Goal: Communication & Community: Answer question/provide support

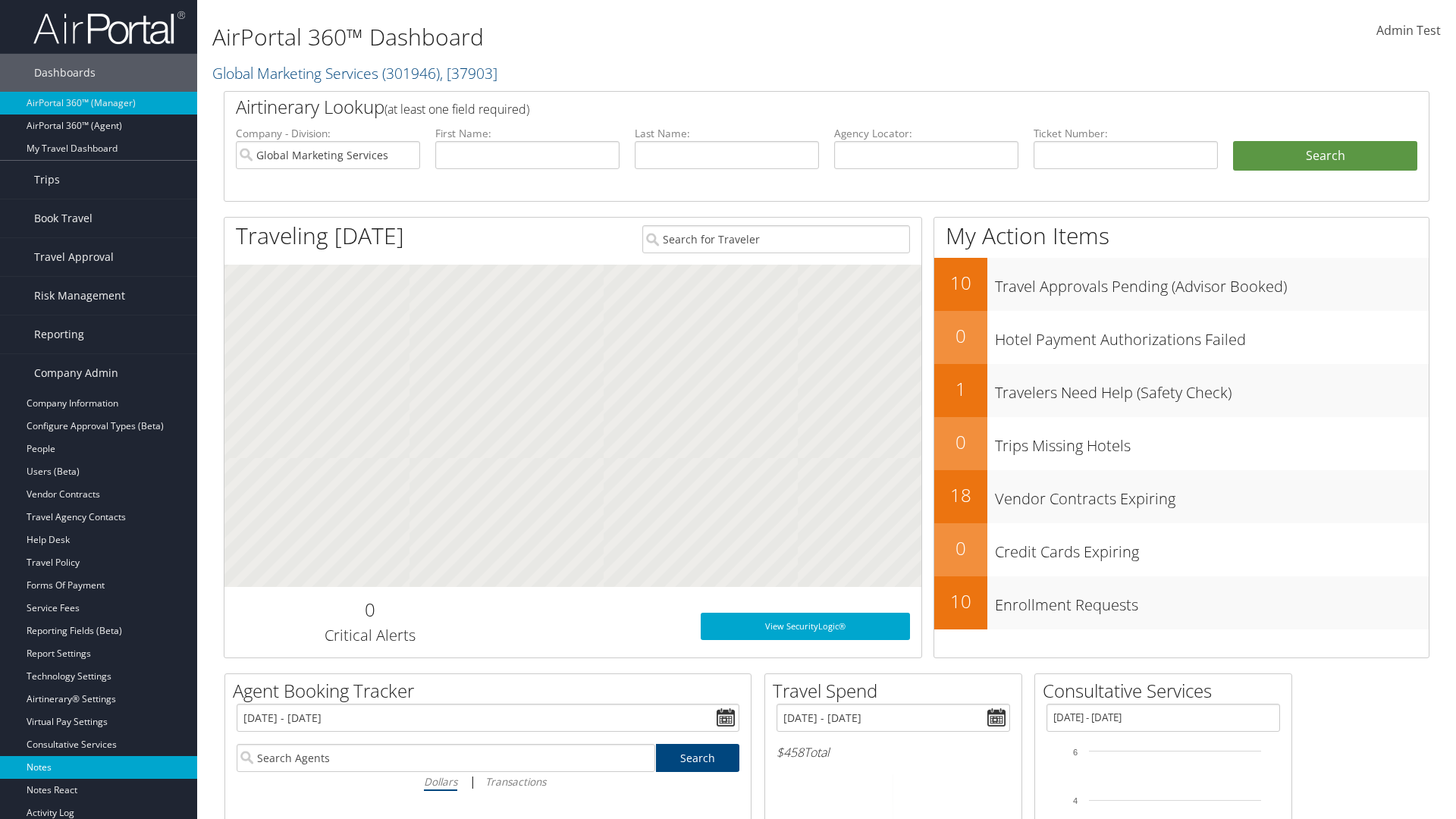
click at [98, 768] on link "Notes" at bounding box center [98, 768] width 197 height 23
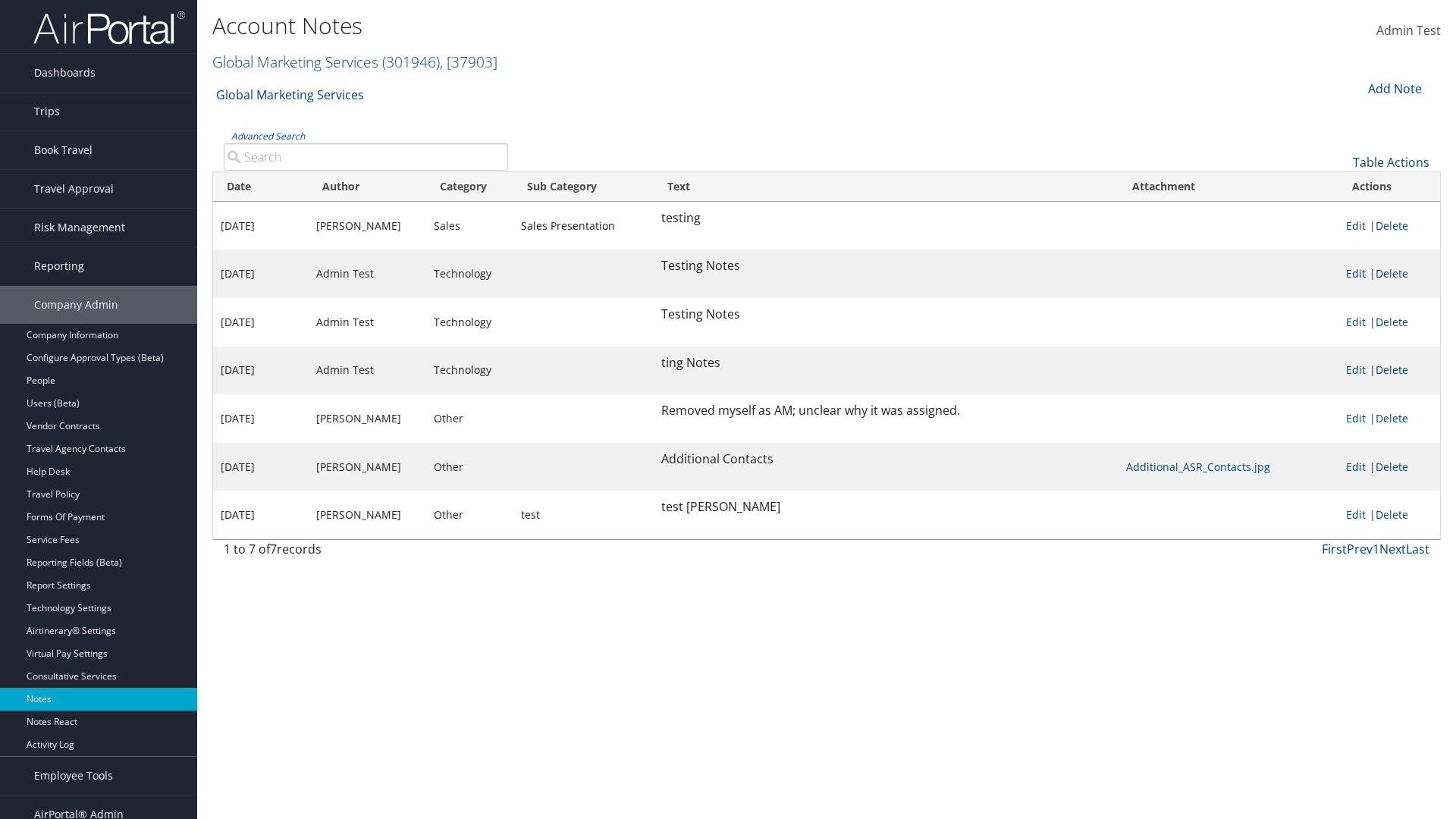
click at [1393, 88] on div "Add Note" at bounding box center [1393, 89] width 72 height 18
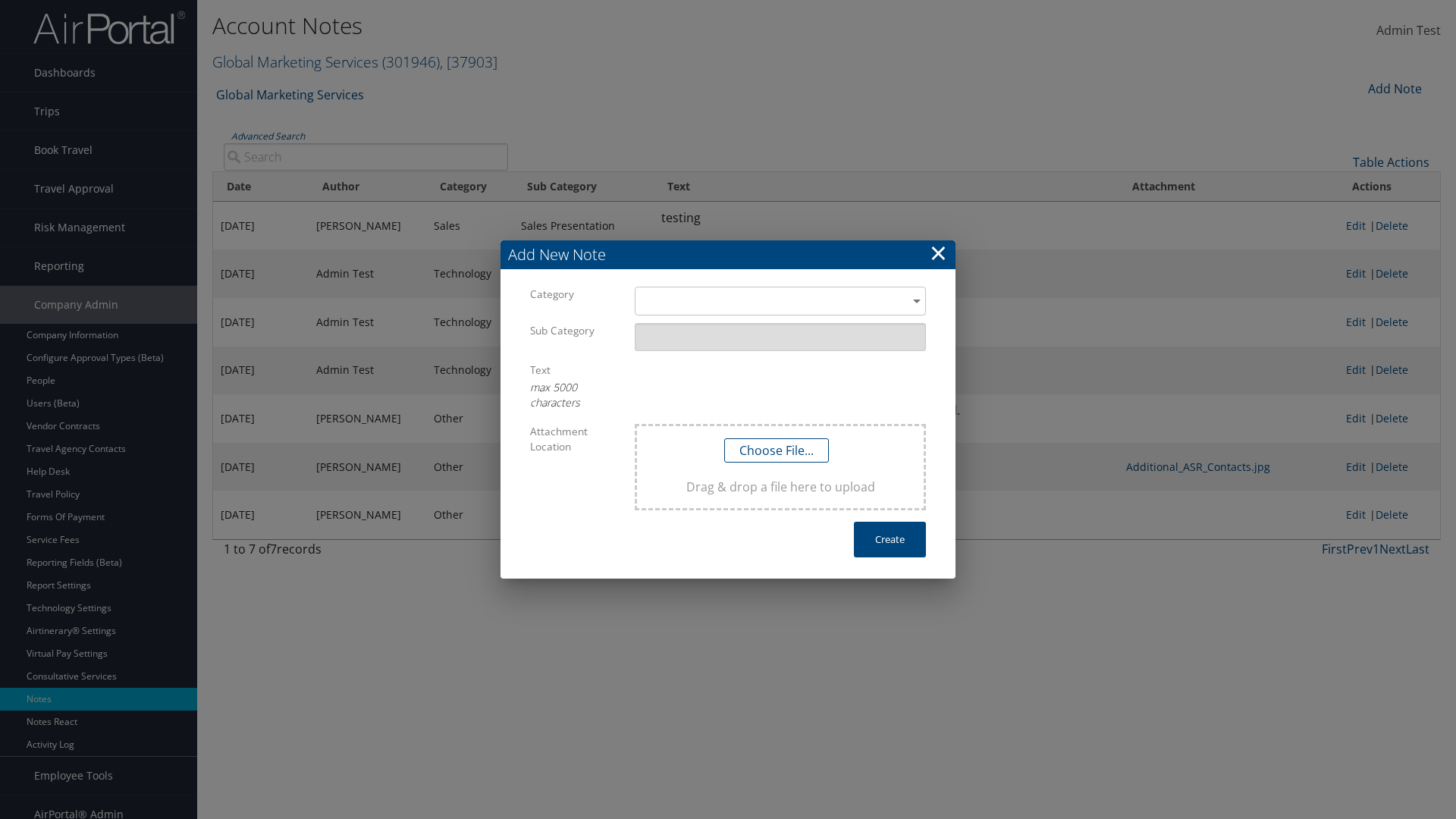
click at [728, 255] on h3 "Add New Note" at bounding box center [728, 254] width 455 height 28
click at [780, 301] on div "​" at bounding box center [780, 300] width 291 height 28
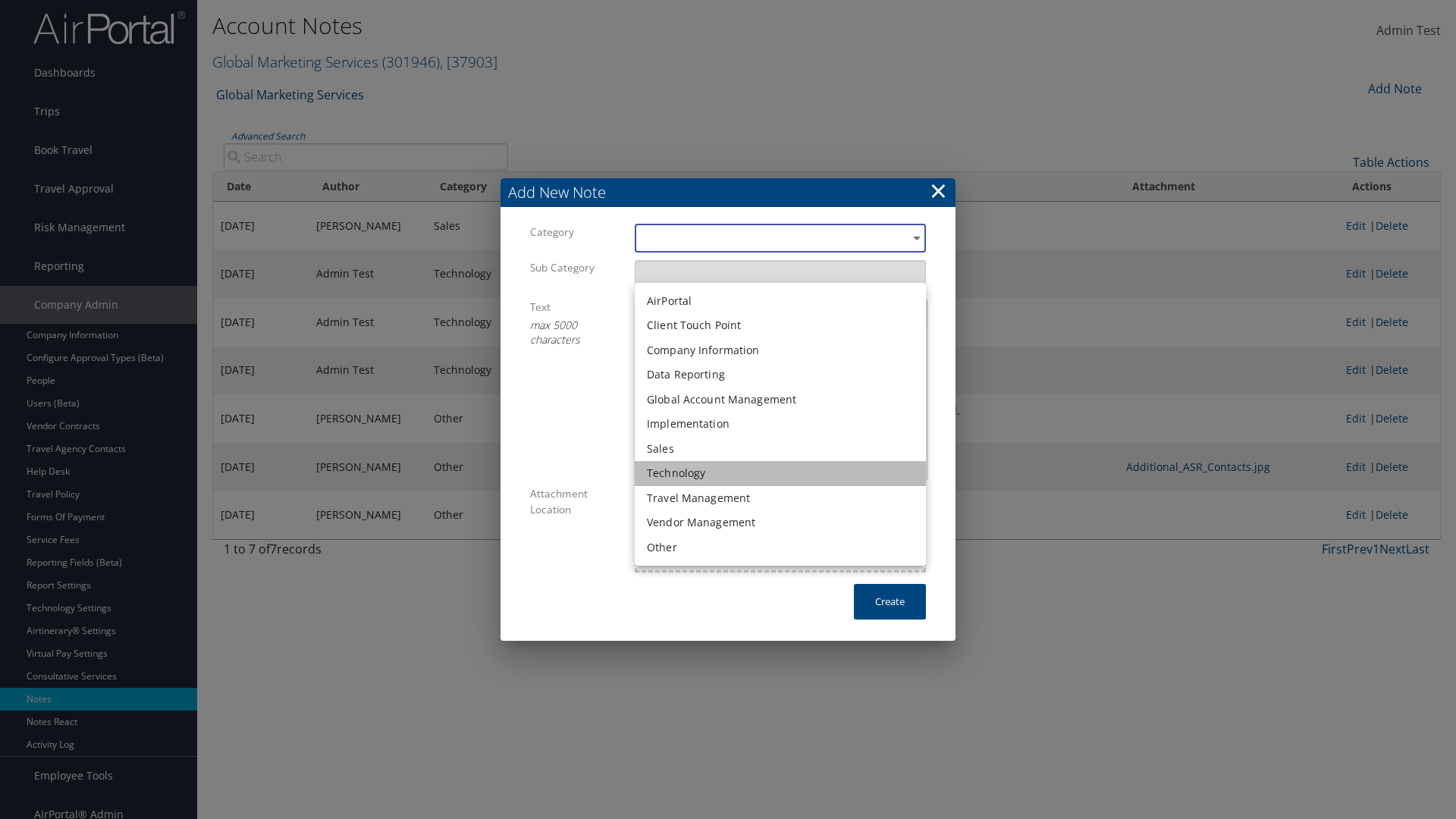
click at [780, 473] on li "Technology" at bounding box center [780, 474] width 291 height 25
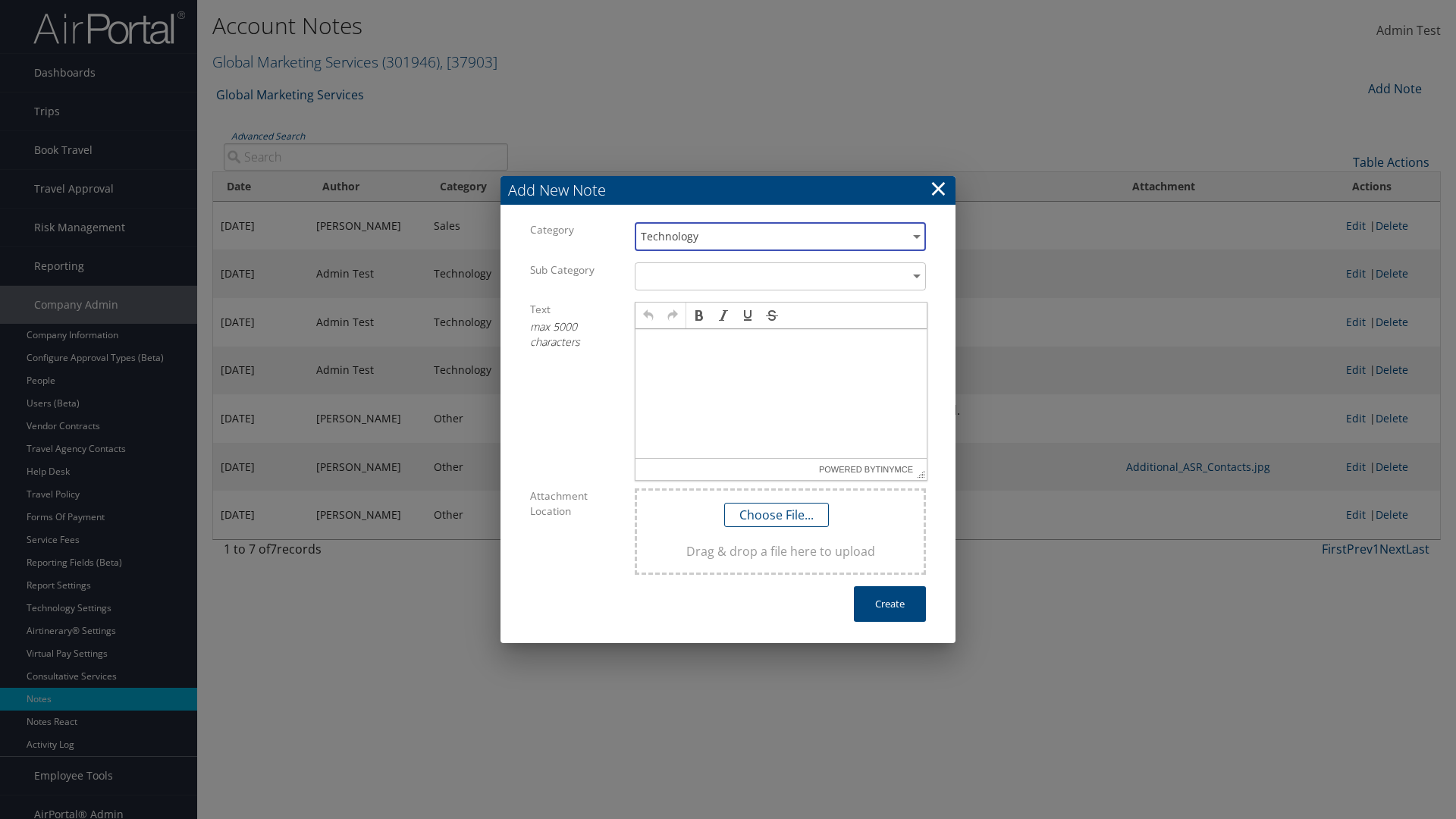
click at [781, 343] on p at bounding box center [780, 344] width 279 height 12
click at [890, 604] on button "Create" at bounding box center [890, 604] width 72 height 36
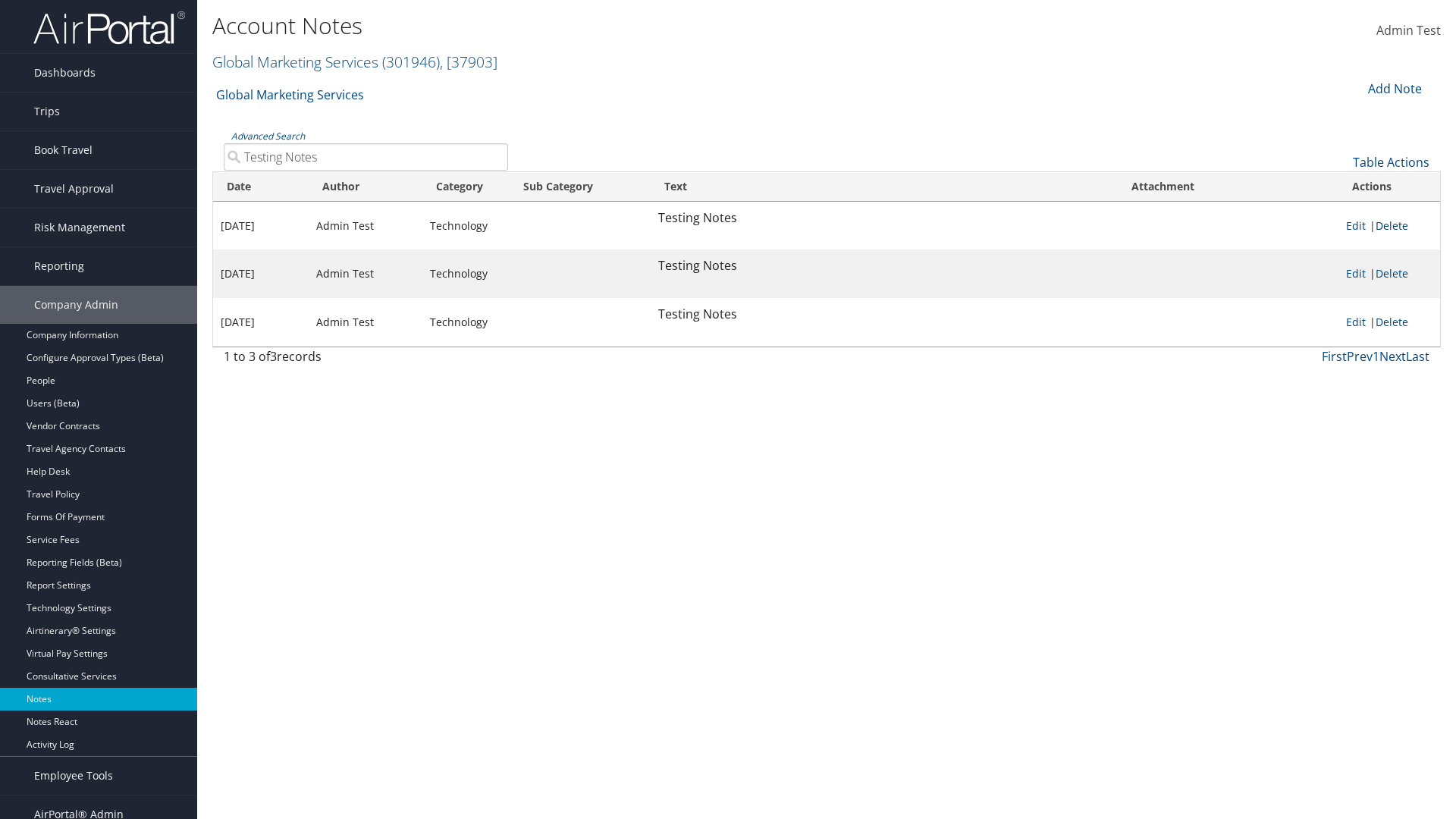
type input "Testing Notes"
click at [1395, 226] on link "Delete" at bounding box center [1392, 226] width 33 height 15
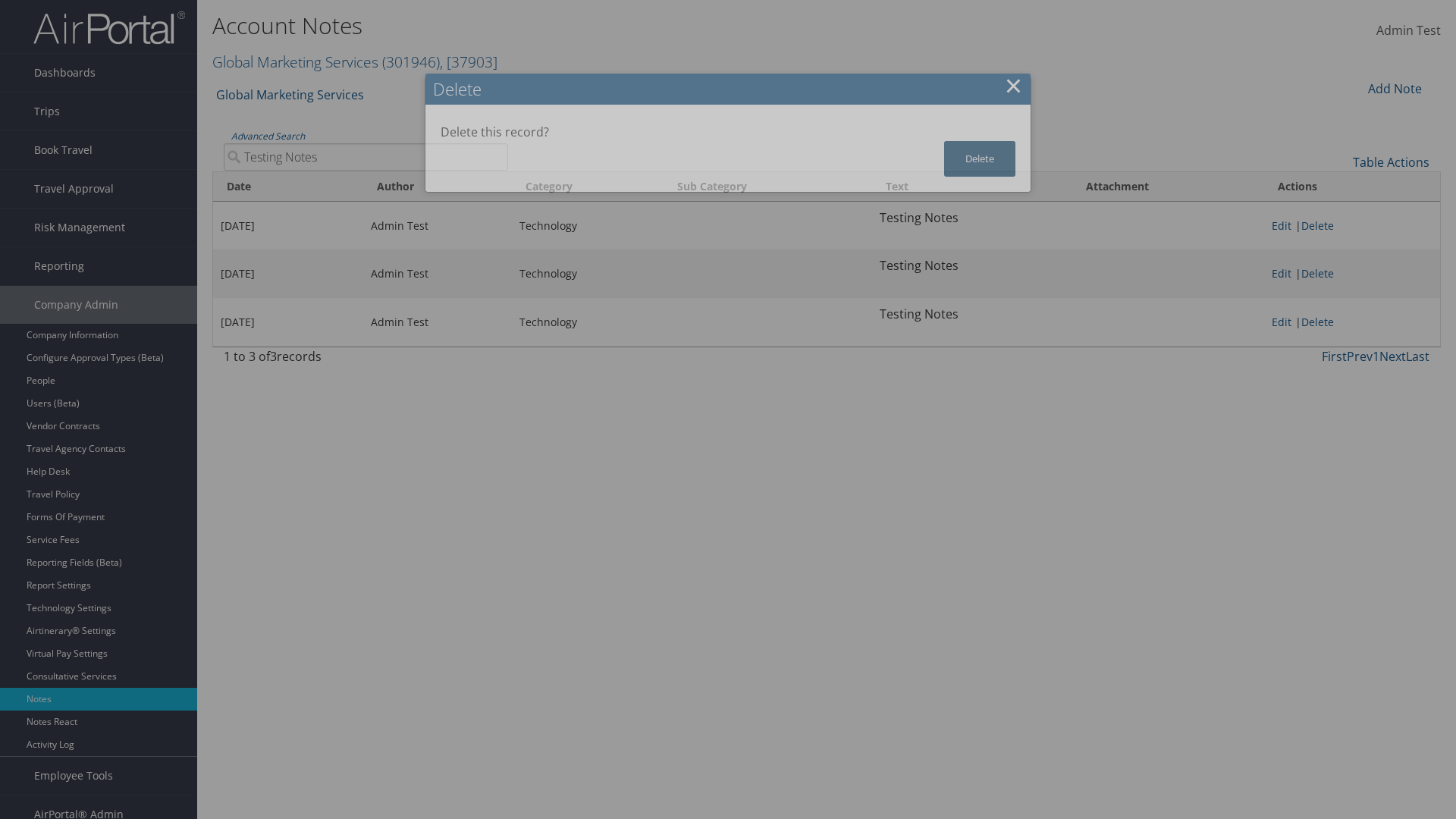
click at [980, 159] on button "Delete" at bounding box center [980, 159] width 72 height 36
